Goal: Find specific page/section: Find specific page/section

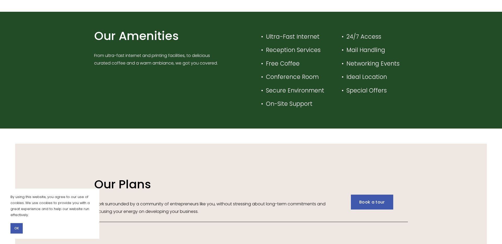
scroll to position [626, 0]
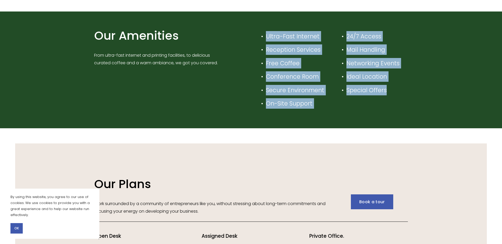
drag, startPoint x: 267, startPoint y: 34, endPoint x: 392, endPoint y: 102, distance: 142.1
click at [392, 102] on div "Our Amenities From ultra-fast internet and printing facilities, to delicious cu…" at bounding box center [251, 70] width 322 height 84
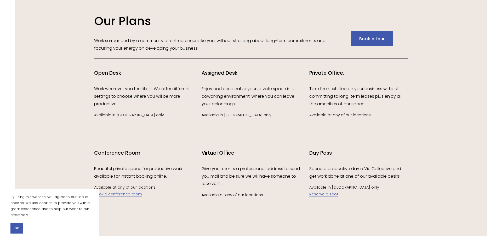
scroll to position [808, 0]
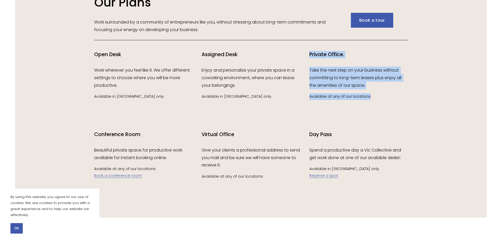
drag, startPoint x: 310, startPoint y: 57, endPoint x: 377, endPoint y: 98, distance: 78.7
click at [377, 98] on div "Private Office. Take the next step on your business without committing to long-…" at bounding box center [358, 75] width 98 height 49
click at [377, 98] on p "Available at any of our locations" at bounding box center [358, 96] width 98 height 7
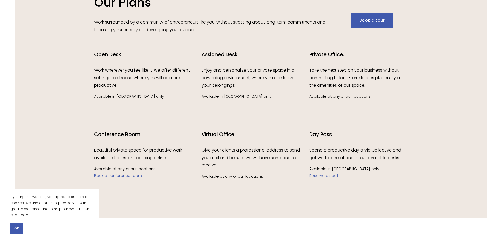
click at [336, 73] on p "Take the next step on your business without committing to long-term leases plus…" at bounding box center [358, 78] width 98 height 22
click at [331, 91] on div "Private Office. Take the next step on your business without committing to long-…" at bounding box center [358, 75] width 98 height 49
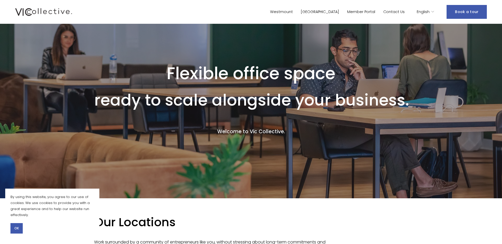
scroll to position [0, 0]
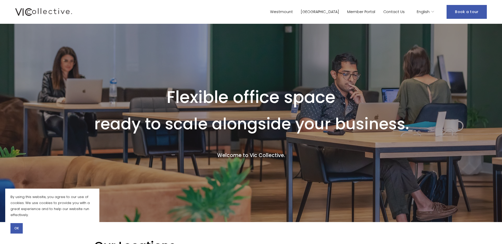
click at [293, 13] on link "Westmount" at bounding box center [281, 12] width 23 height 8
